Goal: Navigation & Orientation: Understand site structure

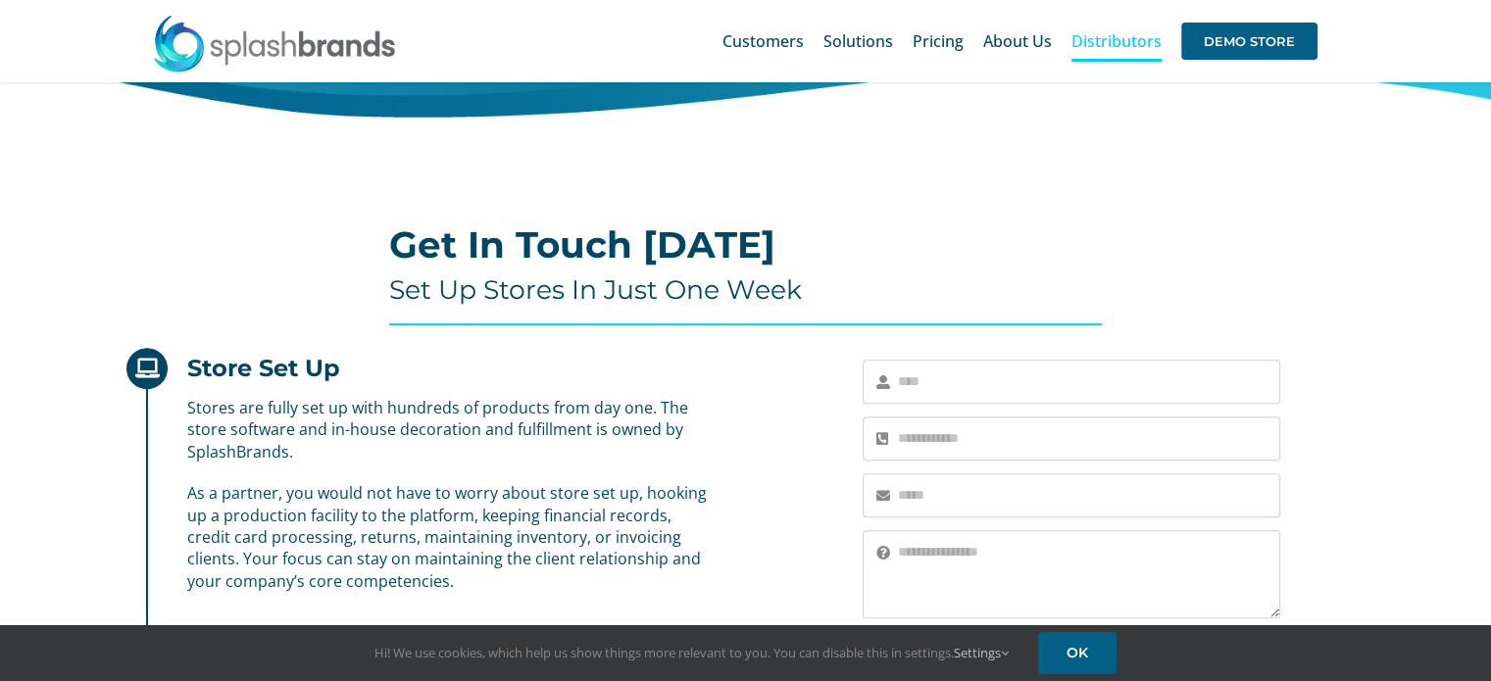
scroll to position [588, 0]
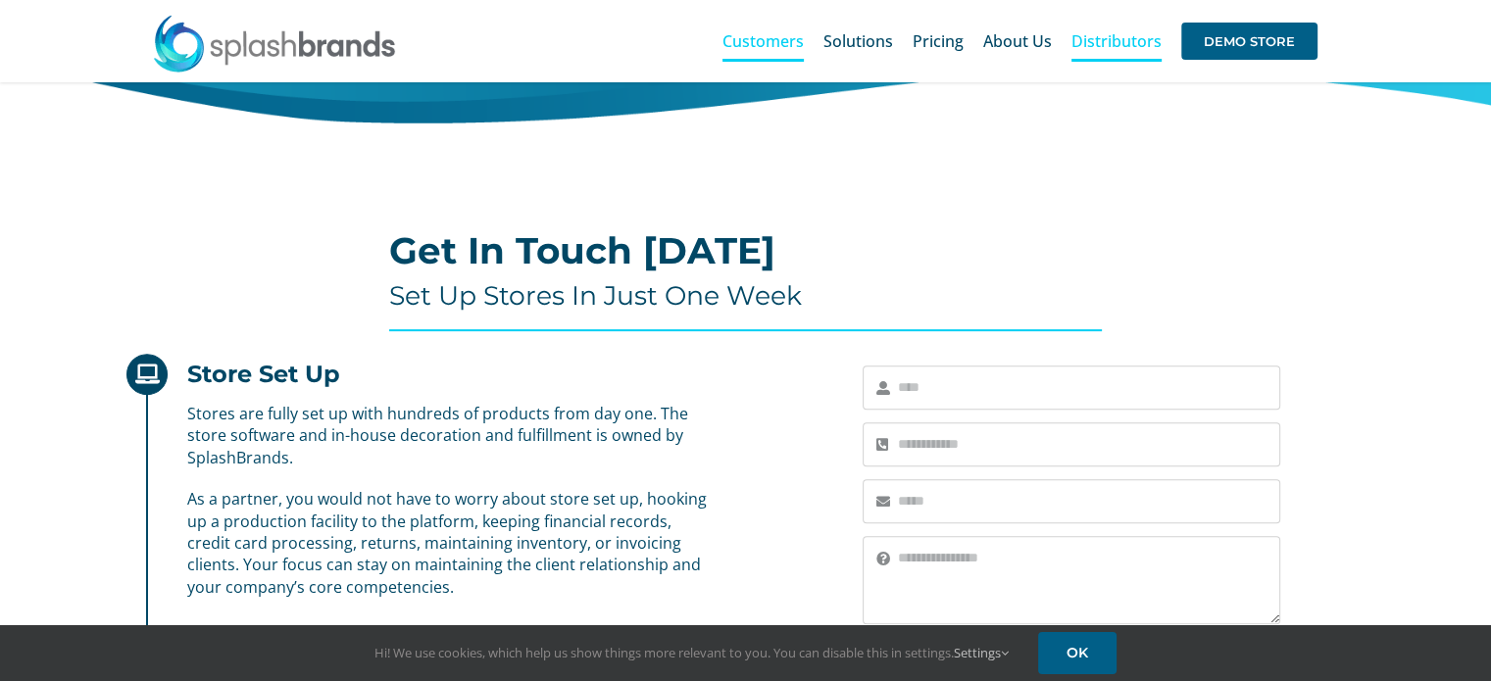
click at [801, 46] on span "Customers" at bounding box center [763, 41] width 81 height 16
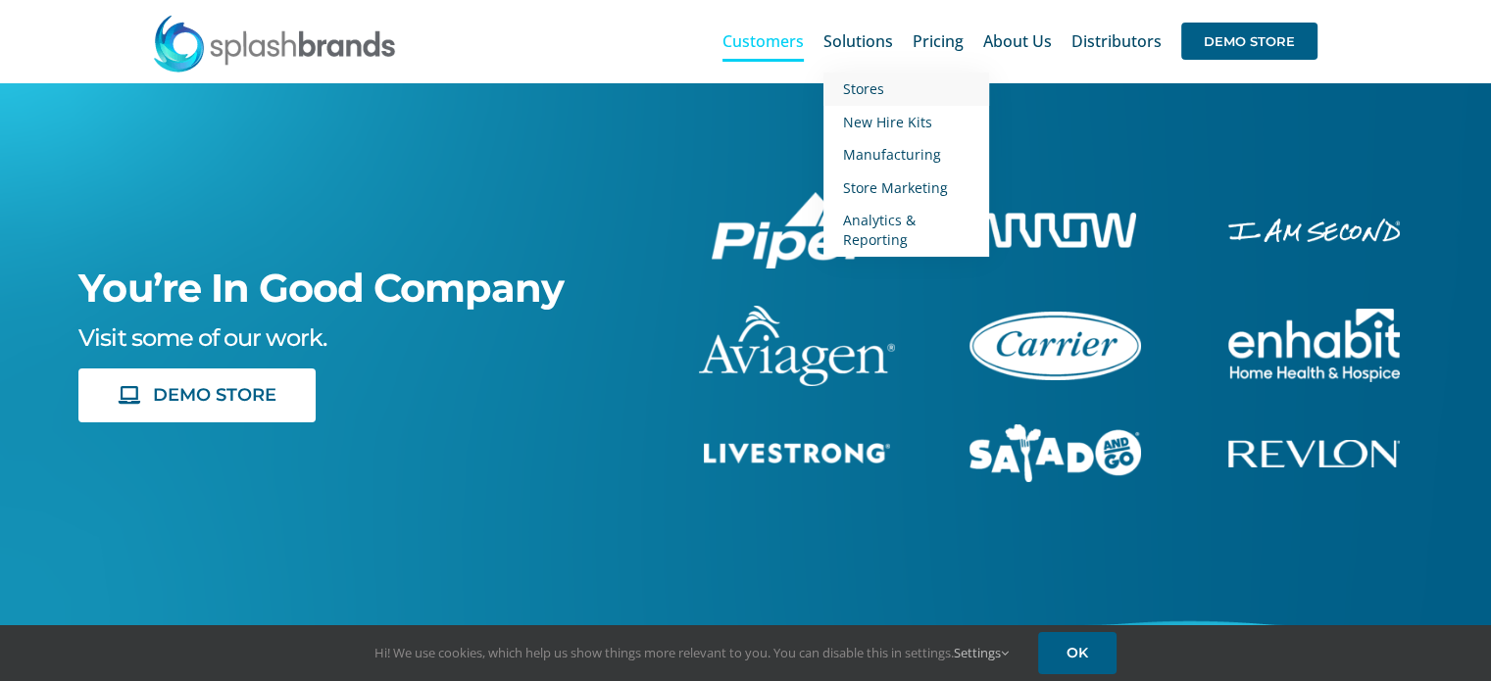
click at [868, 94] on span "Stores" at bounding box center [863, 88] width 41 height 19
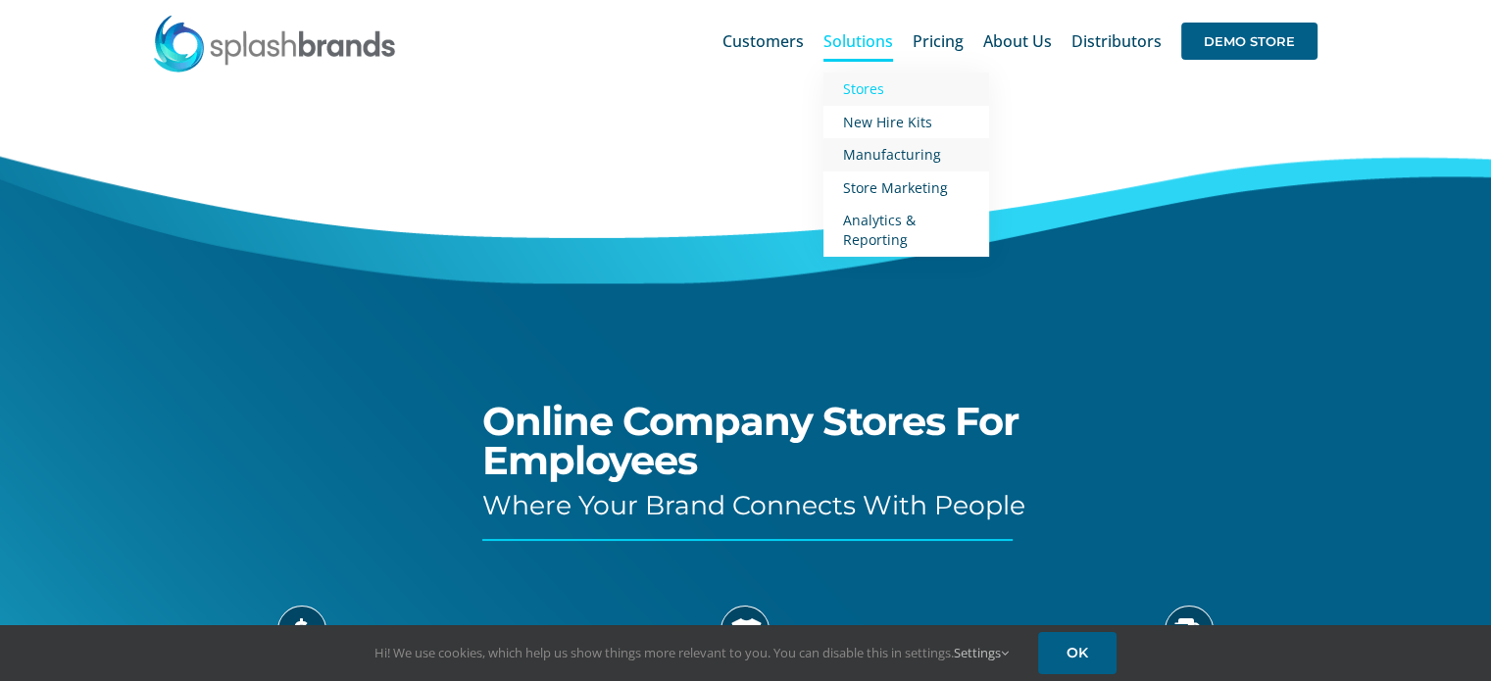
click at [874, 158] on span "Manufacturing" at bounding box center [892, 154] width 98 height 19
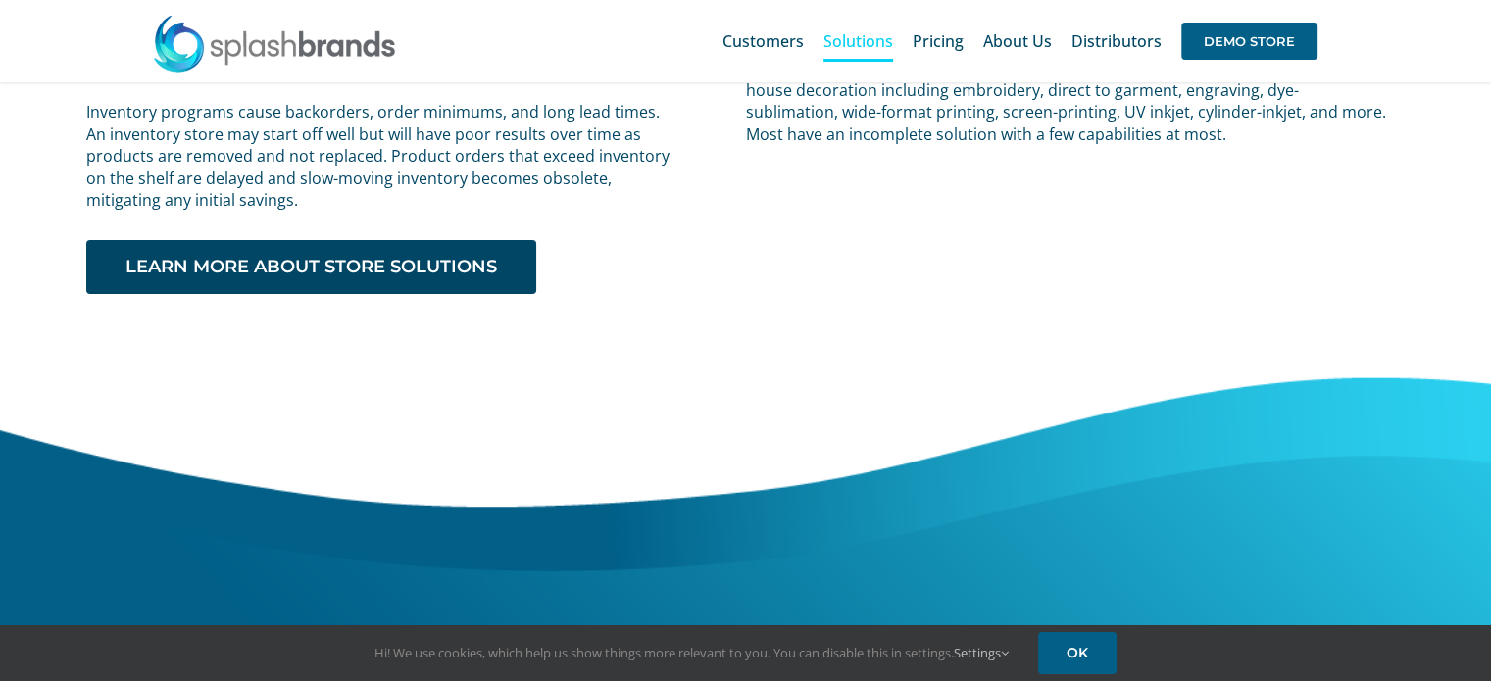
scroll to position [278, 0]
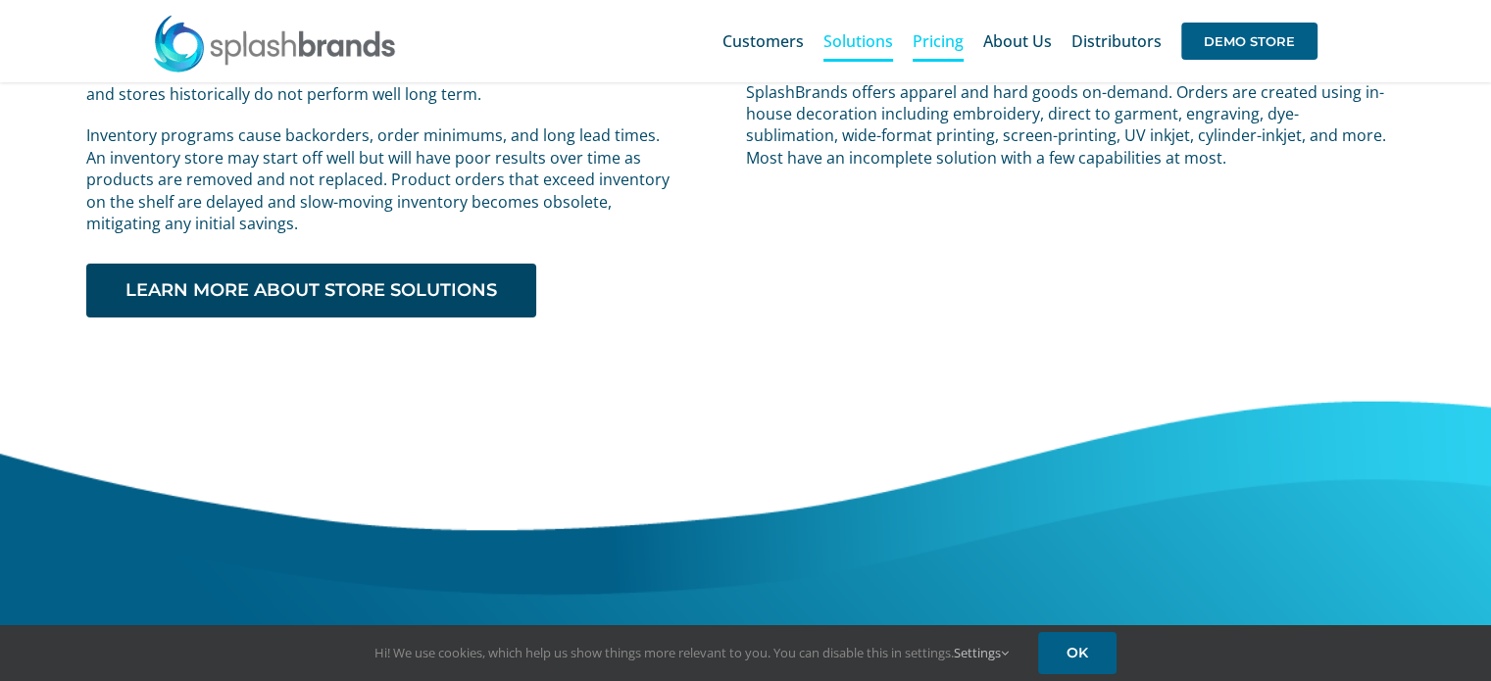
click at [933, 36] on span "Pricing" at bounding box center [938, 41] width 51 height 16
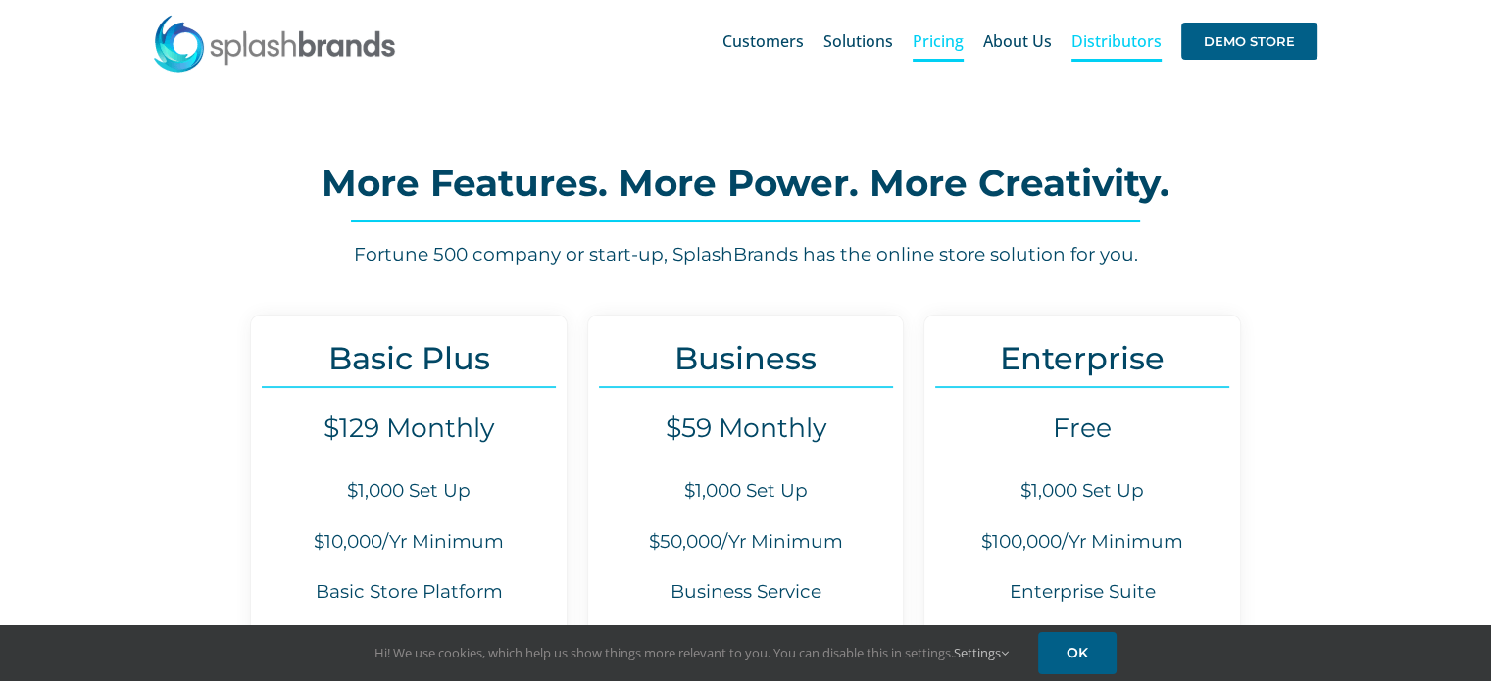
click at [1106, 43] on span "Distributors" at bounding box center [1117, 41] width 90 height 16
